Goal: Information Seeking & Learning: Learn about a topic

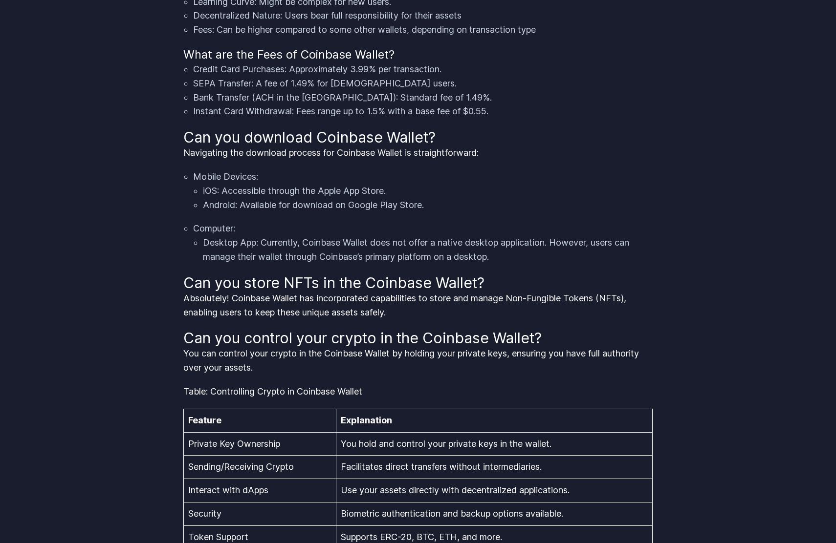
scroll to position [1569, 0]
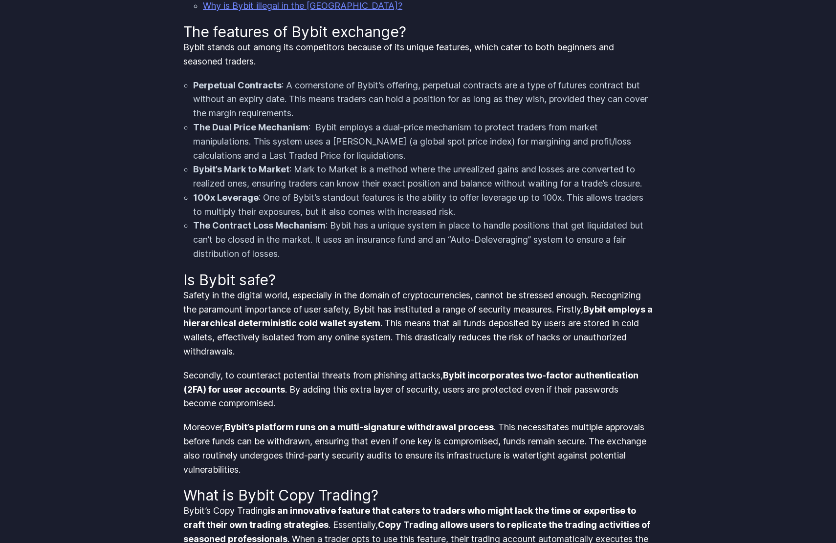
scroll to position [1046, 0]
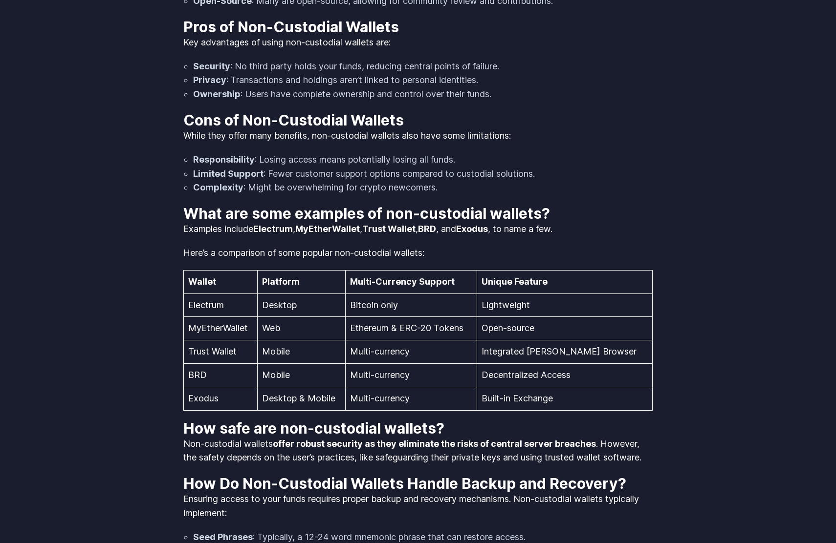
scroll to position [1569, 0]
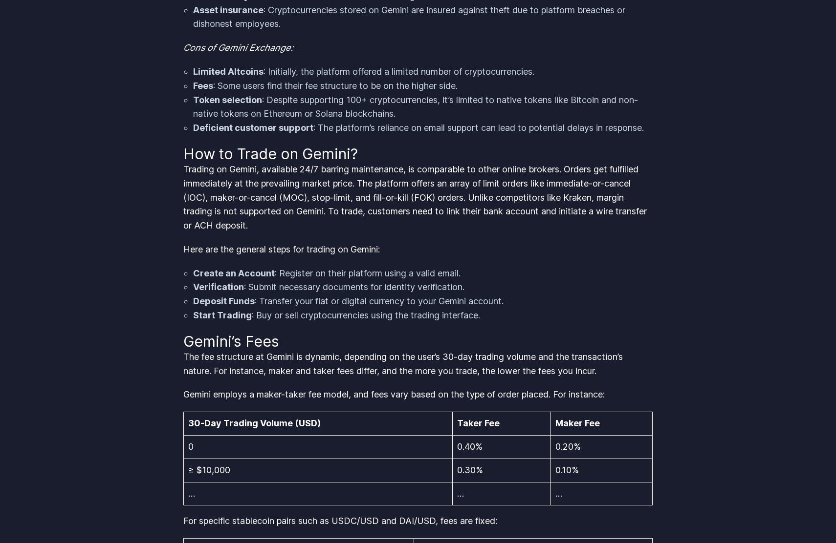
scroll to position [2091, 0]
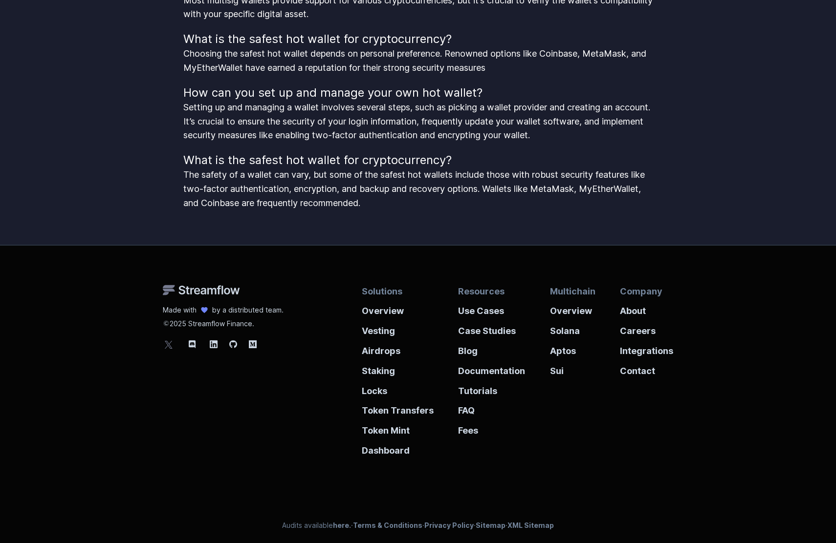
scroll to position [1579, 0]
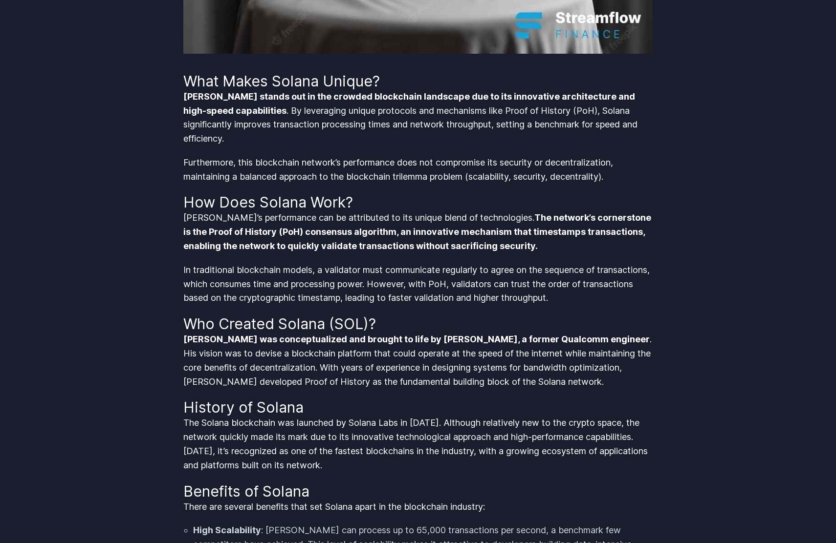
scroll to position [1569, 0]
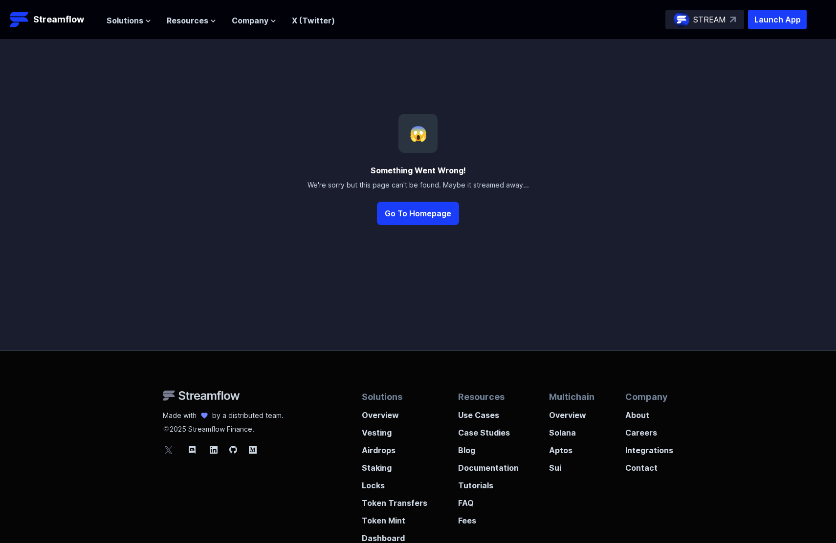
scroll to position [89, 0]
